Goal: Find contact information: Find contact information

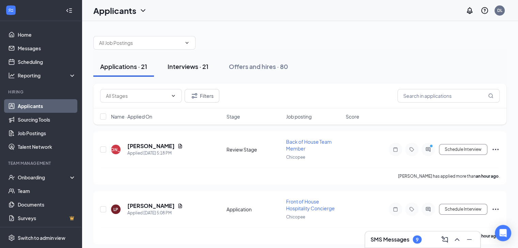
click at [197, 66] on div "Interviews · 21" at bounding box center [187, 66] width 41 height 9
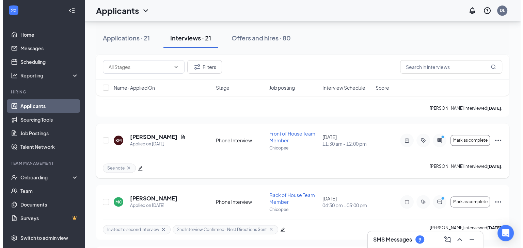
scroll to position [885, 0]
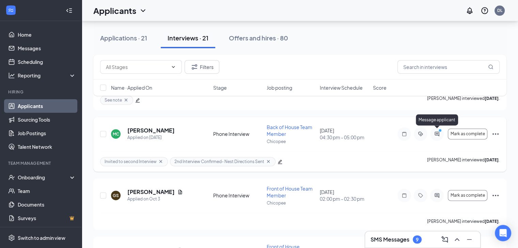
click at [435, 132] on icon "ActiveChat" at bounding box center [436, 134] width 4 height 4
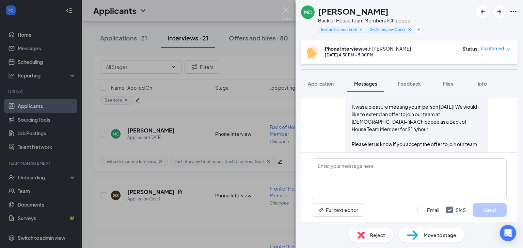
scroll to position [983, 0]
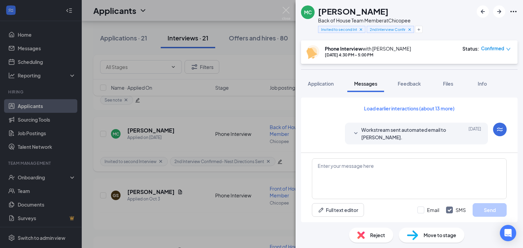
click at [400, 113] on button "Load earlier interactions (about 13 more)" at bounding box center [409, 108] width 102 height 11
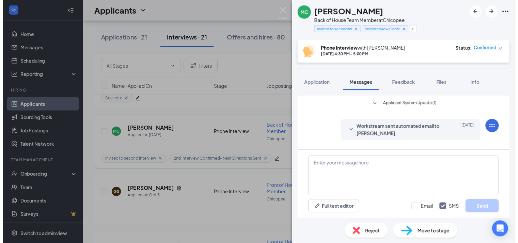
scroll to position [272, 0]
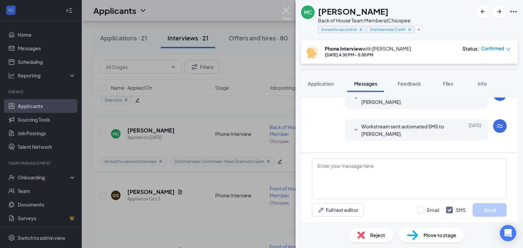
click at [285, 9] on img at bounding box center [286, 13] width 9 height 13
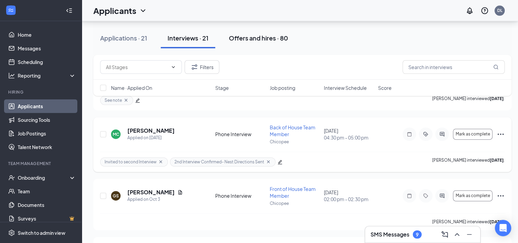
click at [252, 35] on div "Offers and hires · 80" at bounding box center [258, 38] width 59 height 9
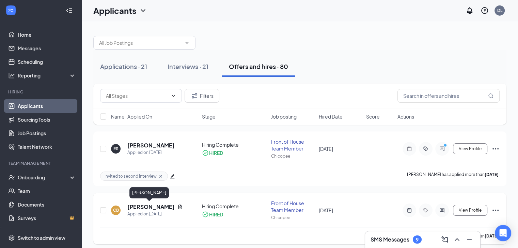
click at [152, 206] on h5 "[PERSON_NAME]" at bounding box center [150, 206] width 47 height 7
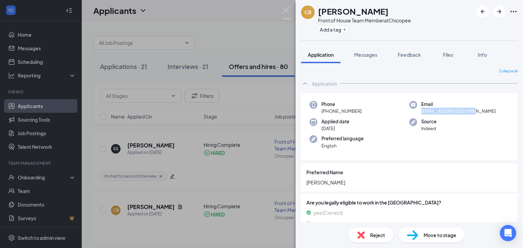
drag, startPoint x: 471, startPoint y: 113, endPoint x: 418, endPoint y: 110, distance: 52.8
click at [418, 110] on div "Email [EMAIL_ADDRESS][DOMAIN_NAME]" at bounding box center [459, 108] width 100 height 14
copy span "[EMAIL_ADDRESS][DOMAIN_NAME]"
click at [284, 9] on img at bounding box center [286, 13] width 9 height 13
